Goal: Information Seeking & Learning: Learn about a topic

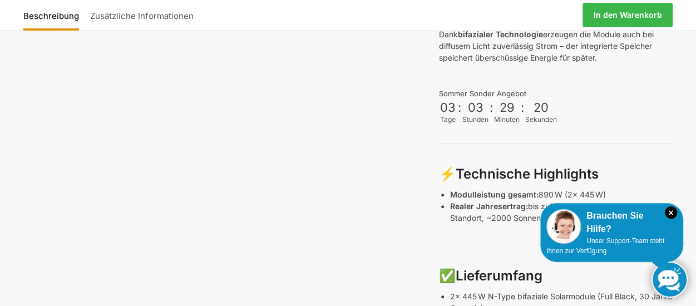
scroll to position [408, 0]
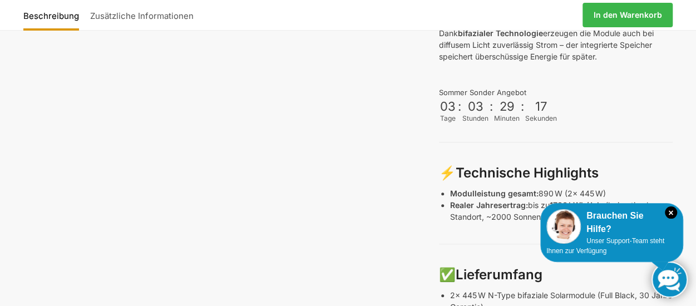
drag, startPoint x: 471, startPoint y: 149, endPoint x: 355, endPoint y: 110, distance: 121.9
click at [355, 110] on div "Beschreibung Zusätzliche Informationen 2.222,00 CHF Ursprünglicher Preis war: 2…" at bounding box center [348, 281] width 696 height 1218
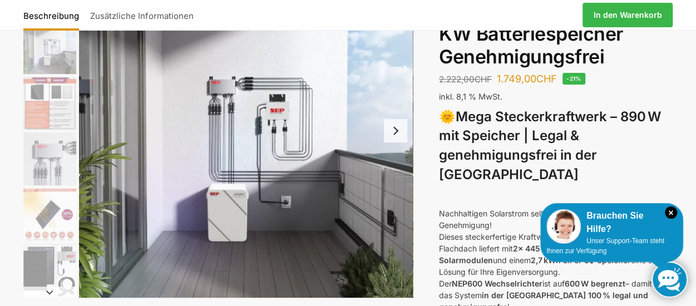
scroll to position [119, 0]
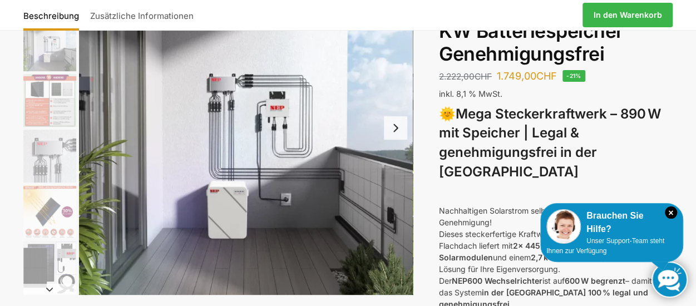
click at [393, 127] on button "Next slide" at bounding box center [395, 127] width 23 height 23
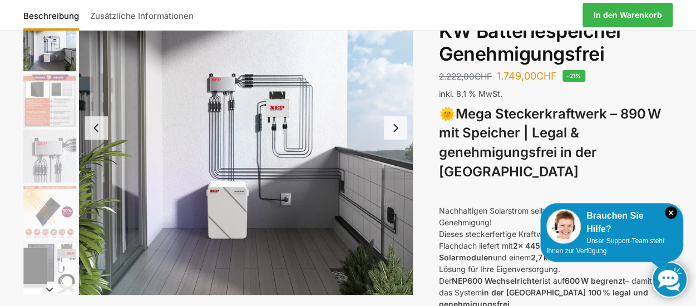
click at [393, 127] on button "Next slide" at bounding box center [395, 127] width 23 height 23
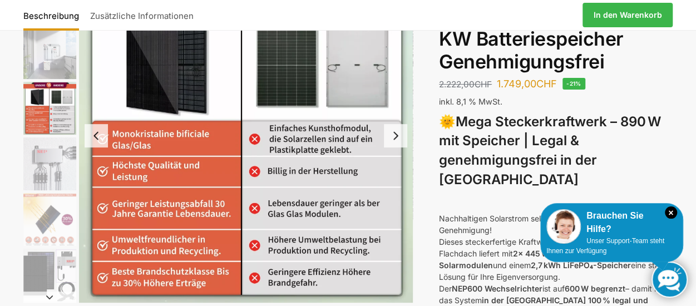
scroll to position [111, 0]
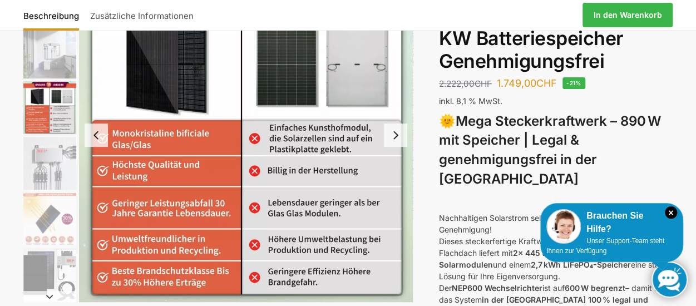
click at [396, 135] on button "Next slide" at bounding box center [395, 135] width 23 height 23
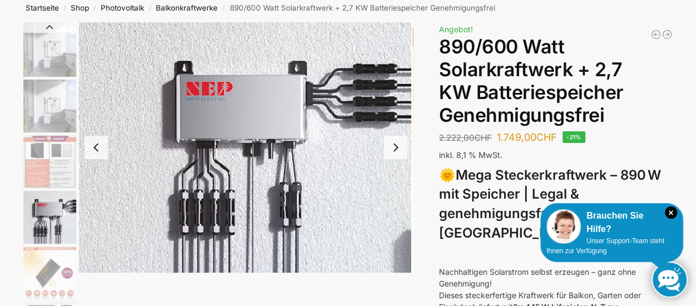
scroll to position [63, 0]
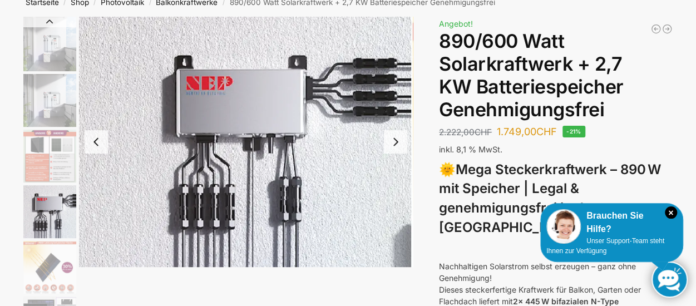
click at [395, 141] on button "Next slide" at bounding box center [395, 141] width 23 height 23
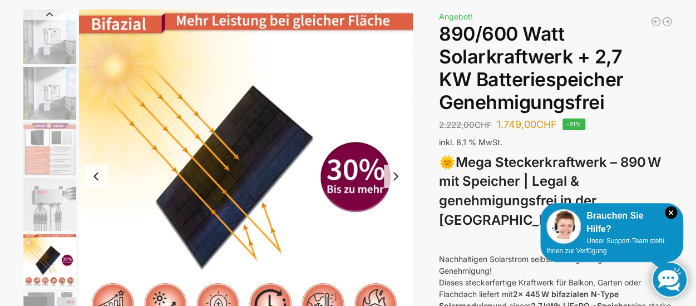
scroll to position [74, 0]
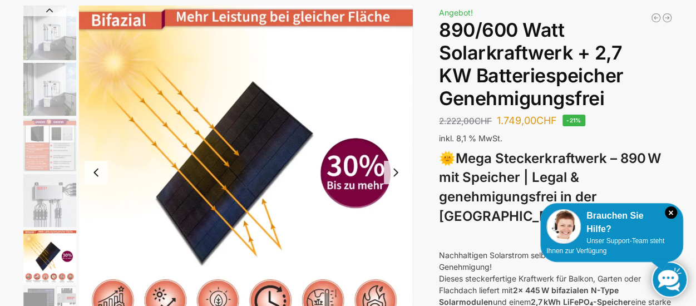
click at [395, 173] on button "Next slide" at bounding box center [395, 172] width 23 height 23
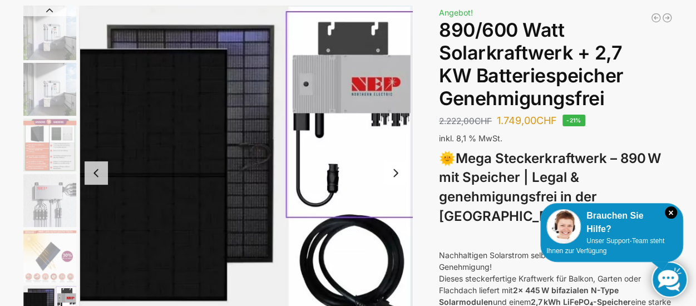
click at [395, 173] on button "Next slide" at bounding box center [395, 172] width 23 height 23
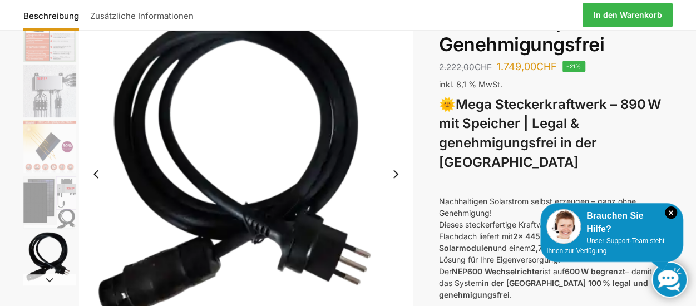
scroll to position [122, 0]
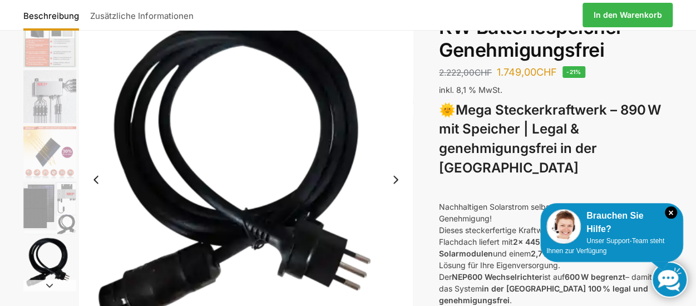
click at [395, 178] on button "Next slide" at bounding box center [395, 179] width 23 height 23
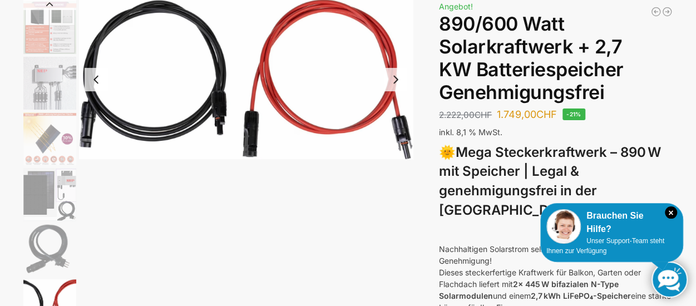
scroll to position [33, 0]
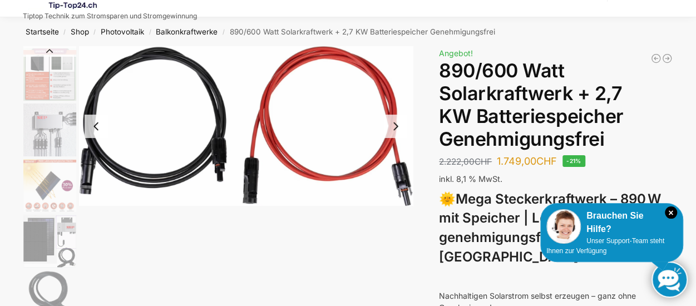
click at [396, 126] on button "Next slide" at bounding box center [395, 126] width 23 height 23
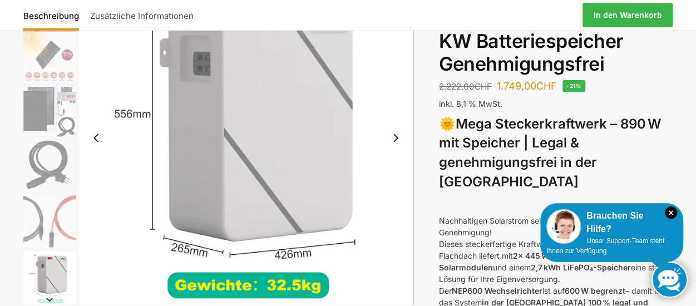
scroll to position [104, 0]
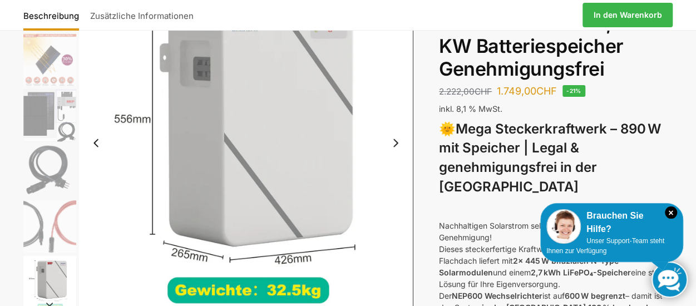
click at [393, 140] on button "Next slide" at bounding box center [395, 142] width 23 height 23
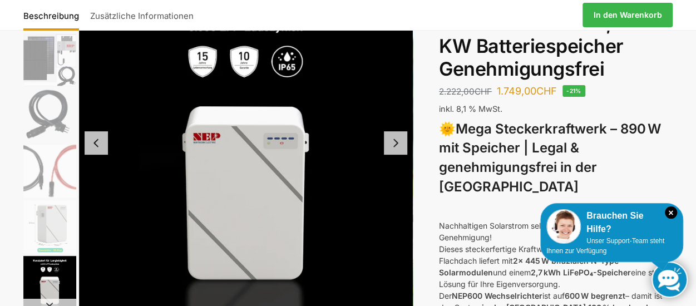
click at [395, 140] on button "Next slide" at bounding box center [395, 142] width 23 height 23
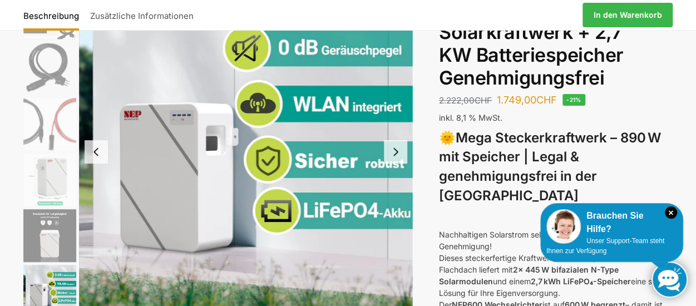
scroll to position [92, 0]
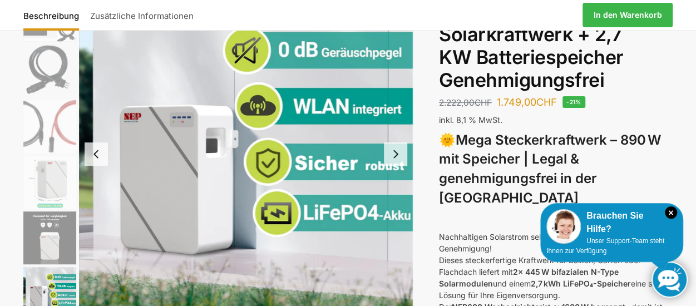
click at [396, 152] on button "Next slide" at bounding box center [395, 153] width 23 height 23
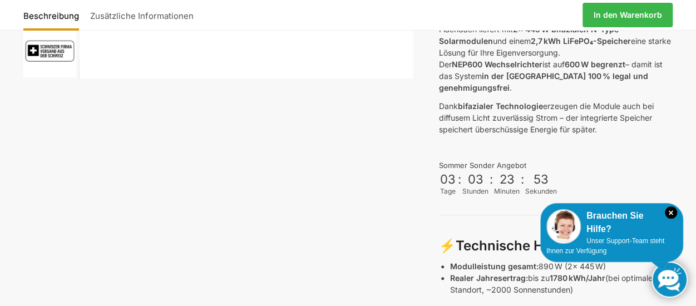
scroll to position [334, 0]
